Goal: Communication & Community: Answer question/provide support

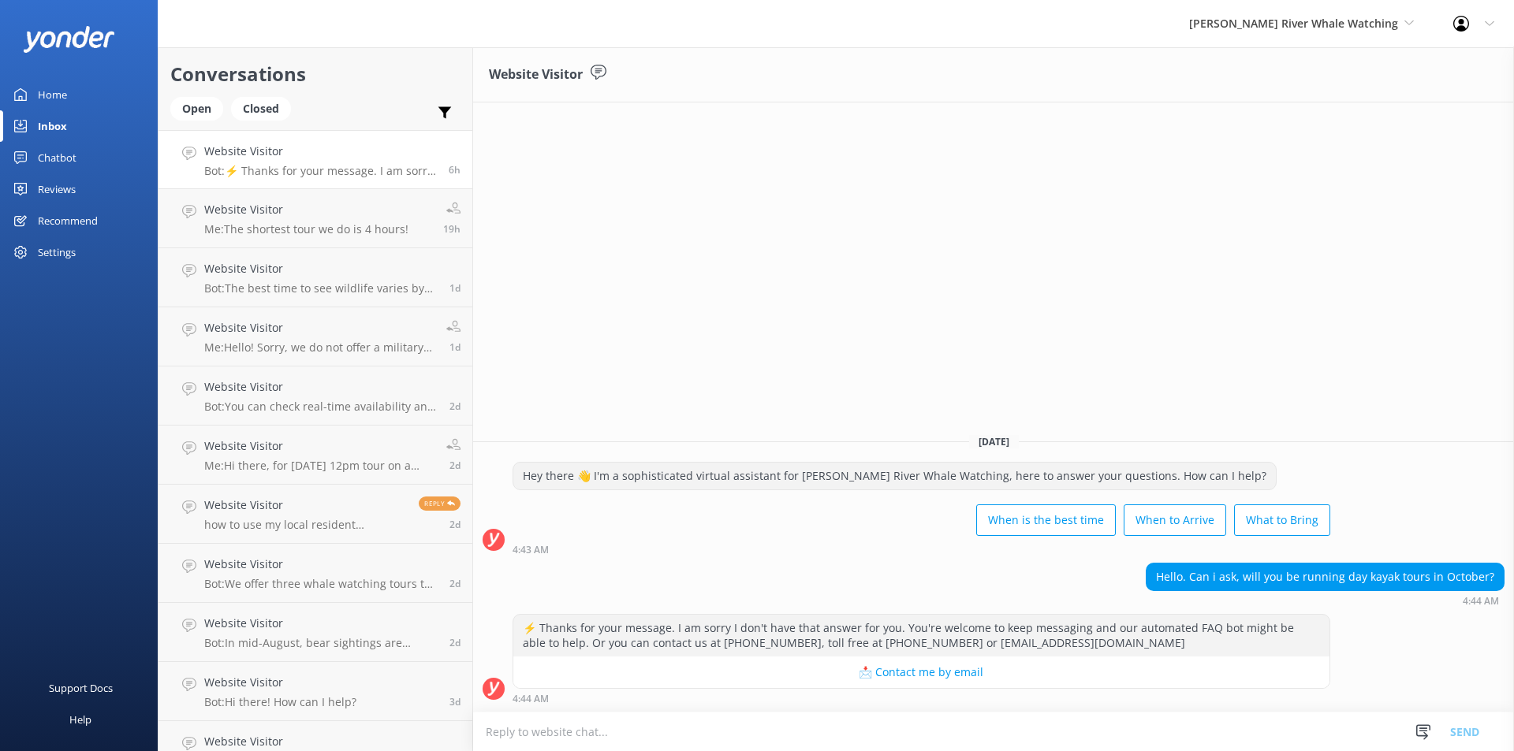
click at [625, 730] on textarea at bounding box center [993, 732] width 1041 height 39
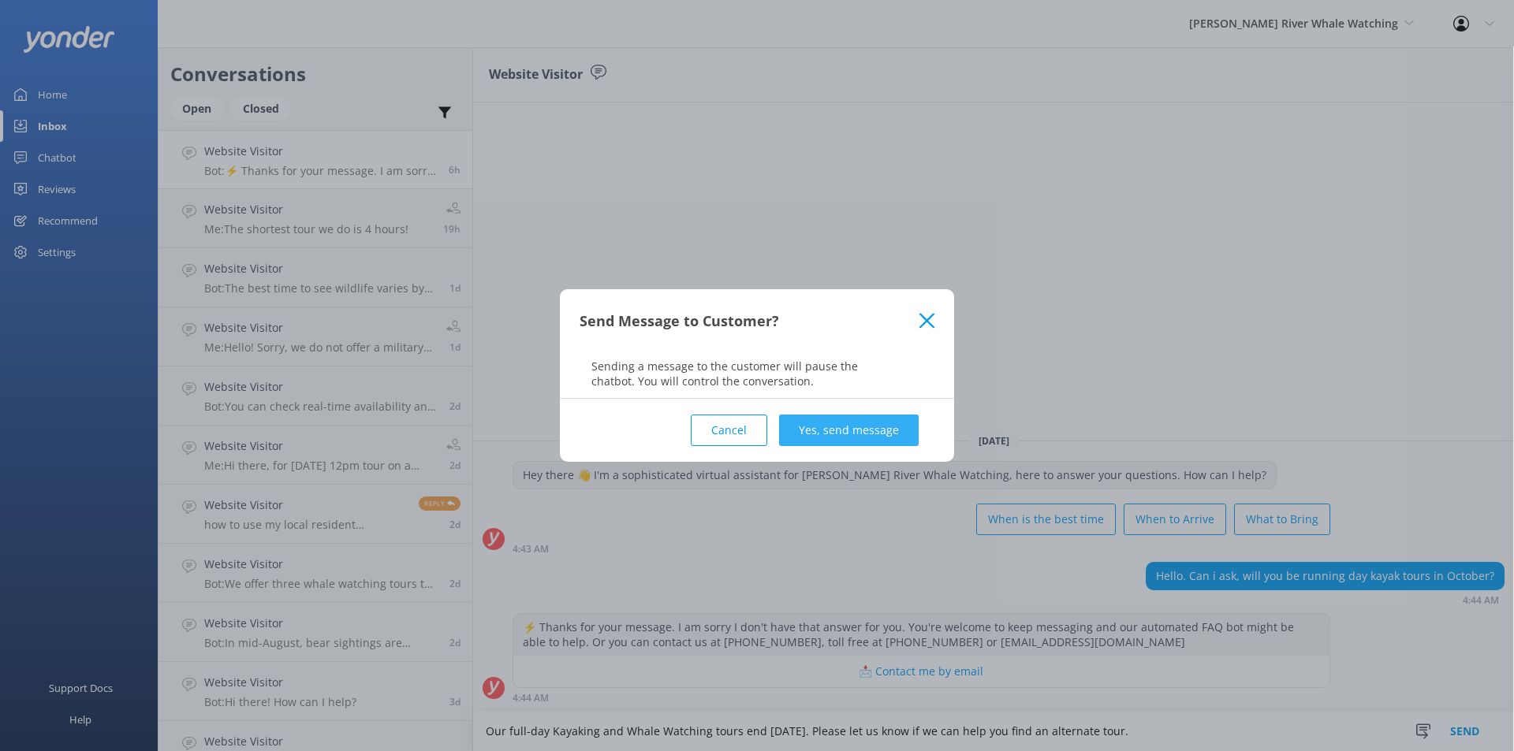
type textarea "Our full-day Kayaking and Whale Watching tours end [DATE]. Please let us know i…"
click at [853, 432] on button "Yes, send message" at bounding box center [849, 431] width 140 height 32
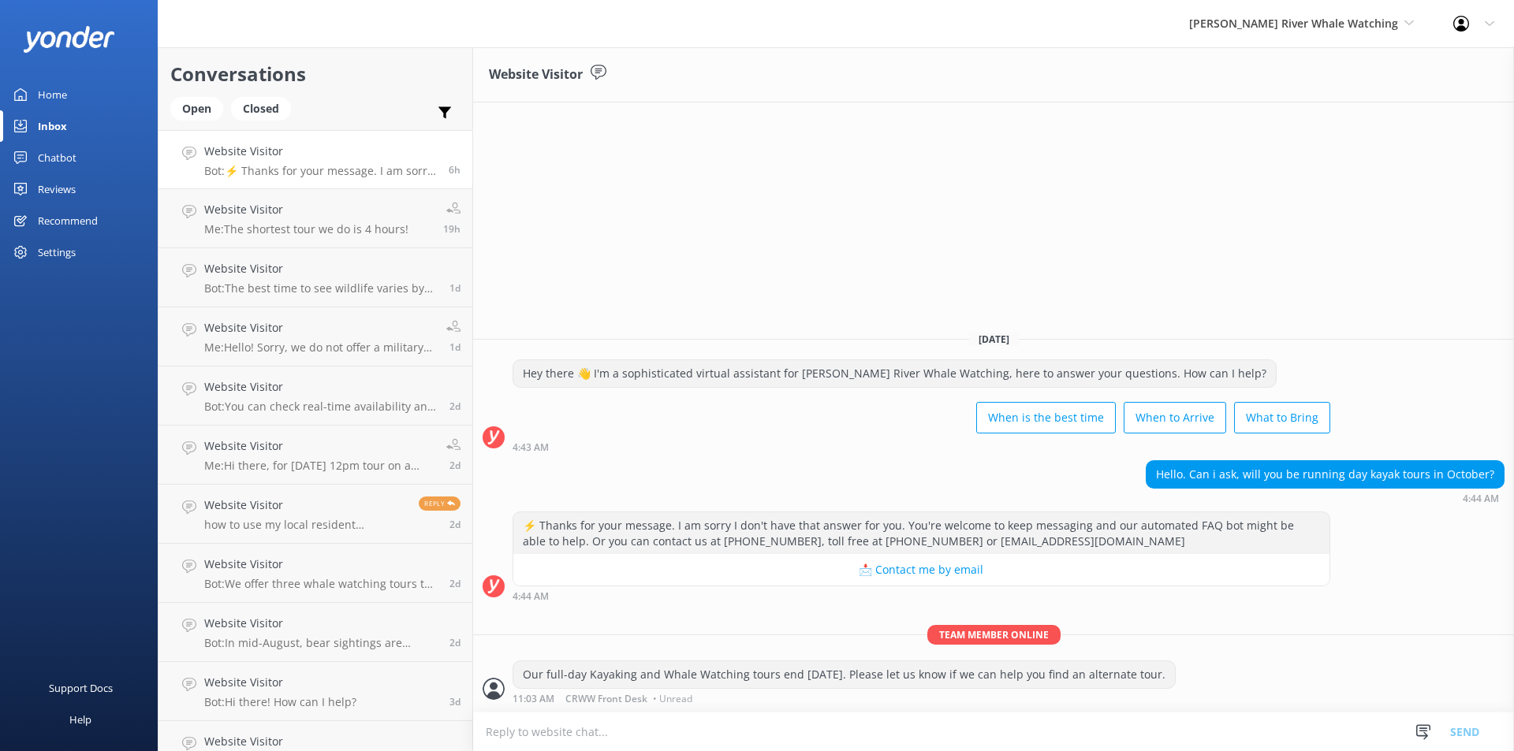
click at [39, 88] on div "Home" at bounding box center [52, 95] width 29 height 32
